Goal: Ask a question

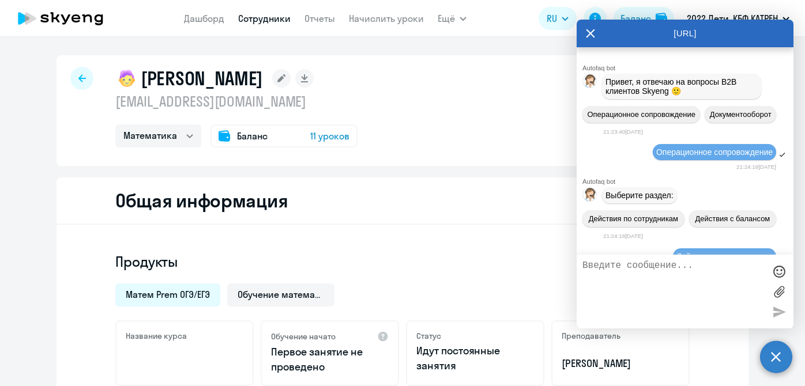
select select "math"
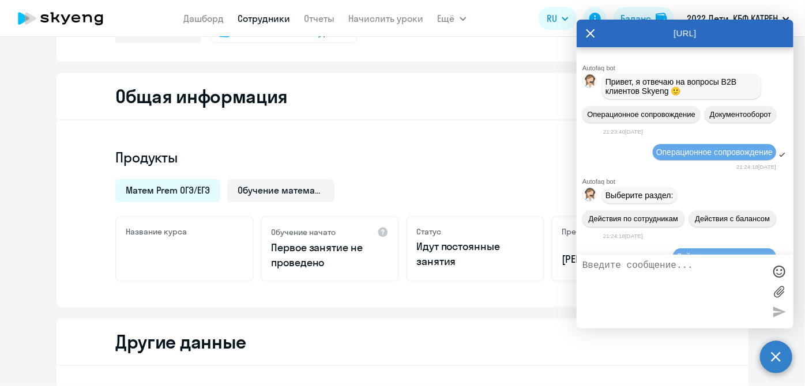
scroll to position [146944, 0]
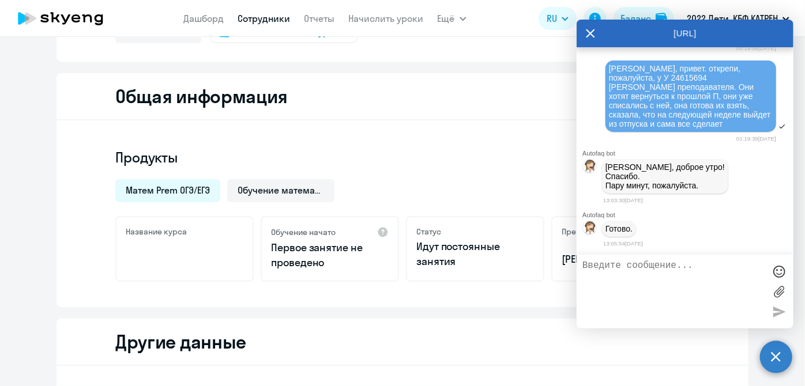
click at [683, 309] on textarea at bounding box center [673, 292] width 182 height 62
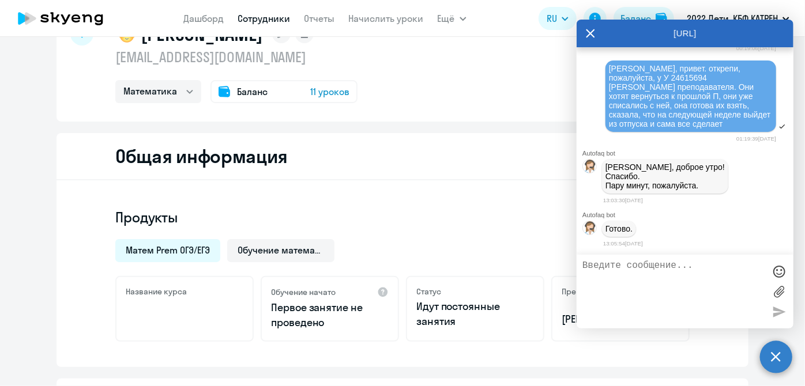
scroll to position [0, 0]
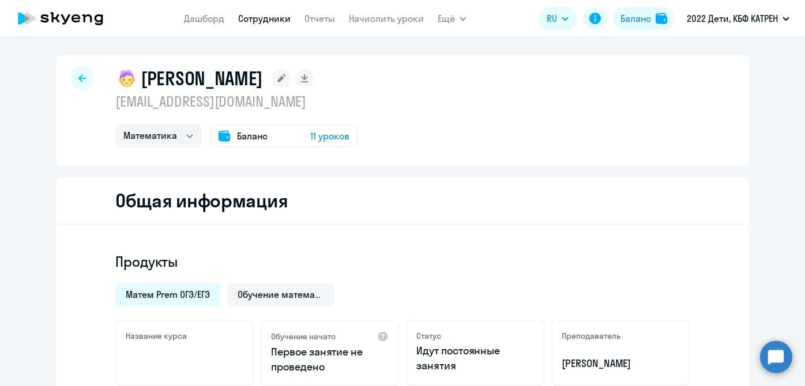
select select "math"
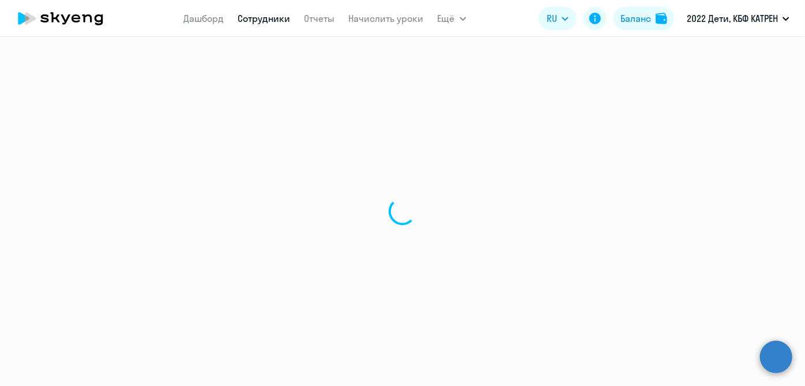
select select "math"
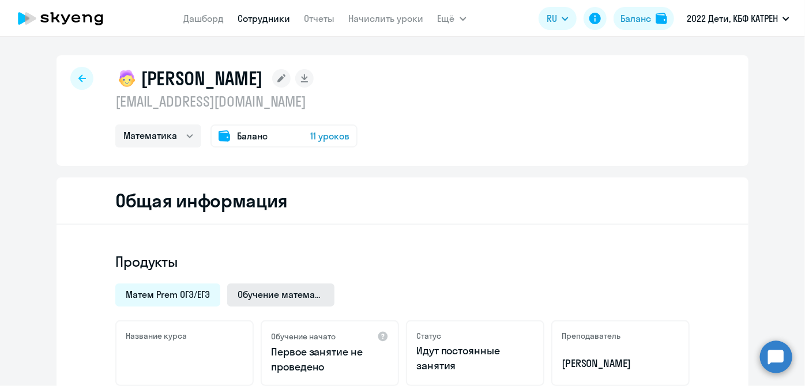
click at [279, 291] on span "Обучение математике ребенка" at bounding box center [281, 294] width 87 height 13
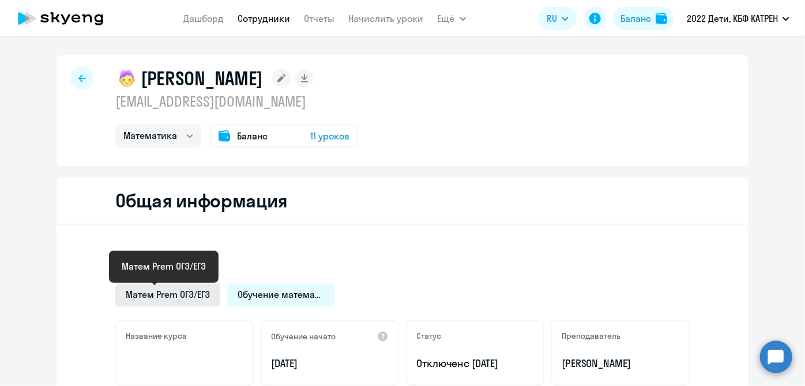
click at [164, 292] on span "Матем Prem ОГЭ/ЕГЭ" at bounding box center [168, 294] width 84 height 13
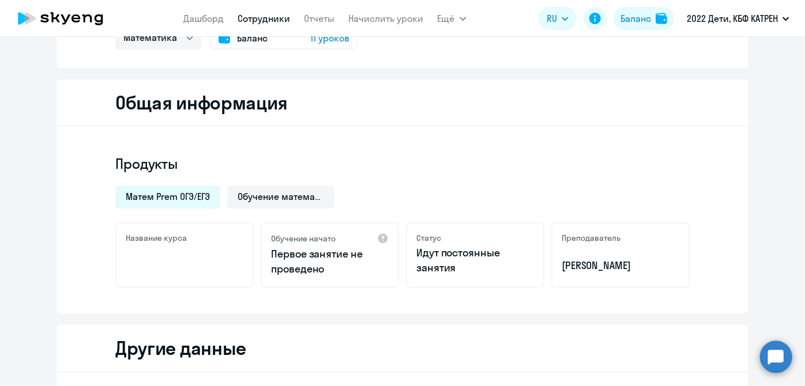
scroll to position [104, 0]
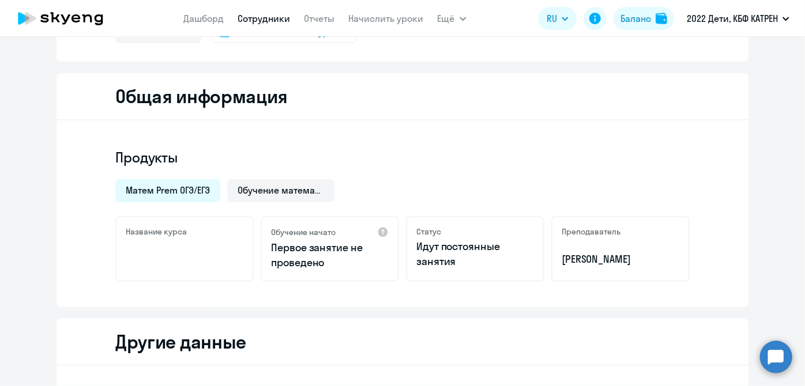
click at [767, 351] on circle at bounding box center [776, 357] width 32 height 32
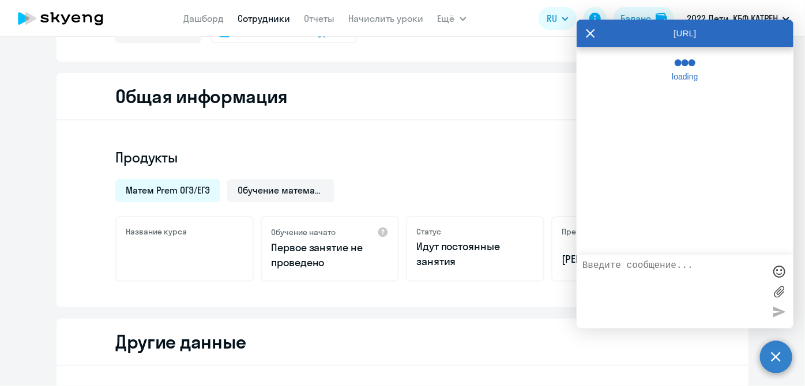
click at [681, 288] on textarea at bounding box center [673, 292] width 182 height 62
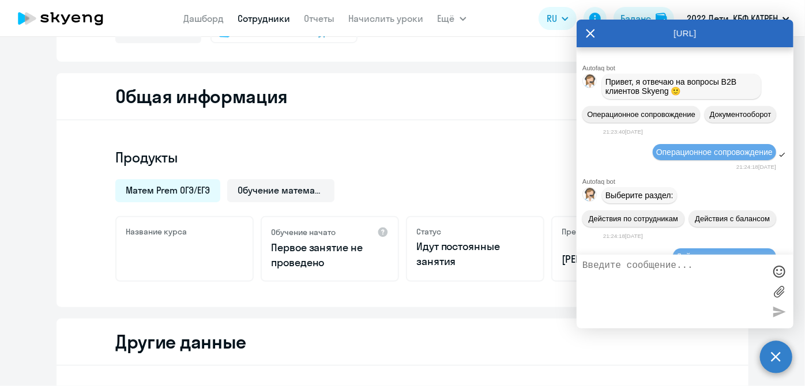
click at [681, 288] on textarea at bounding box center [673, 292] width 182 height 62
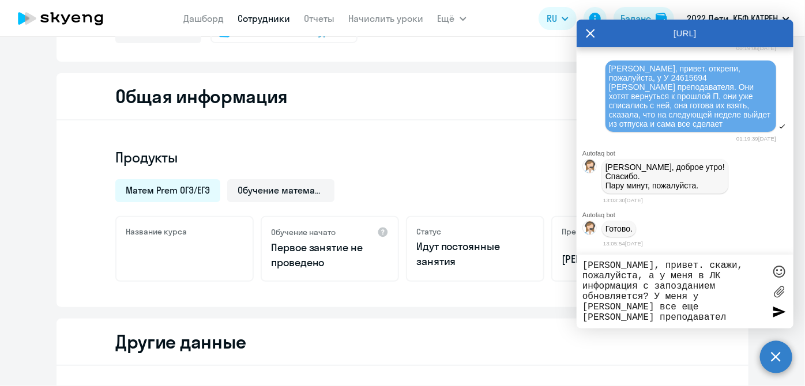
type textarea "Таня, привет. скажи, пожалуйста, а у меня в ЛК информация с запозданием обновля…"
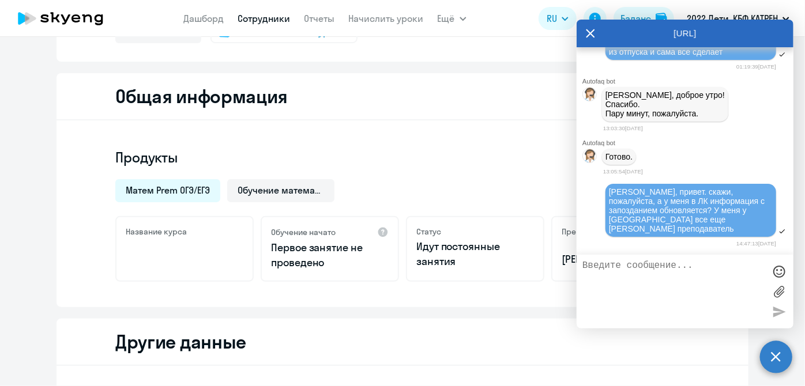
scroll to position [147007, 0]
